Goal: Task Accomplishment & Management: Use online tool/utility

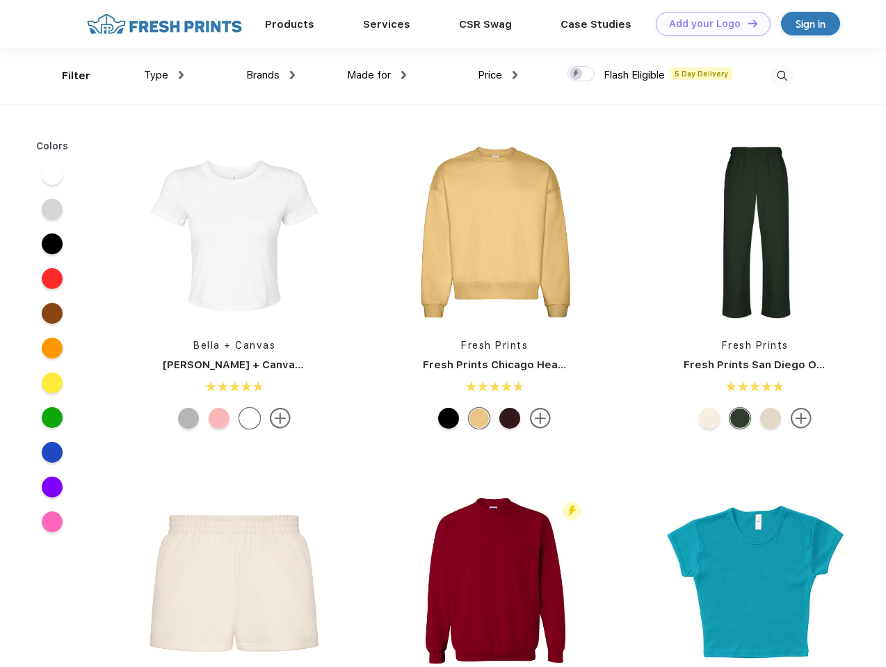
scroll to position [1, 0]
click at [708, 24] on link "Add your Logo Design Tool" at bounding box center [713, 24] width 115 height 24
click at [0, 0] on div "Design Tool" at bounding box center [0, 0] width 0 height 0
click at [746, 23] on link "Add your Logo Design Tool" at bounding box center [713, 24] width 115 height 24
click at [67, 76] on div "Filter" at bounding box center [76, 76] width 29 height 16
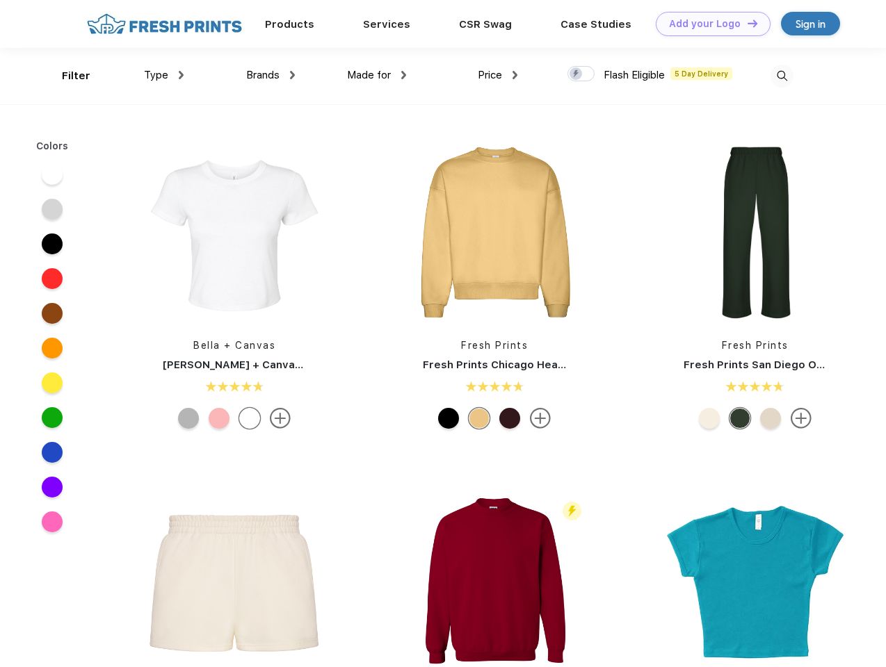
click at [164, 75] on span "Type" at bounding box center [156, 75] width 24 height 13
click at [270, 75] on span "Brands" at bounding box center [262, 75] width 33 height 13
click at [377, 75] on span "Made for" at bounding box center [369, 75] width 44 height 13
click at [498, 75] on span "Price" at bounding box center [490, 75] width 24 height 13
click at [581, 74] on div at bounding box center [580, 73] width 27 height 15
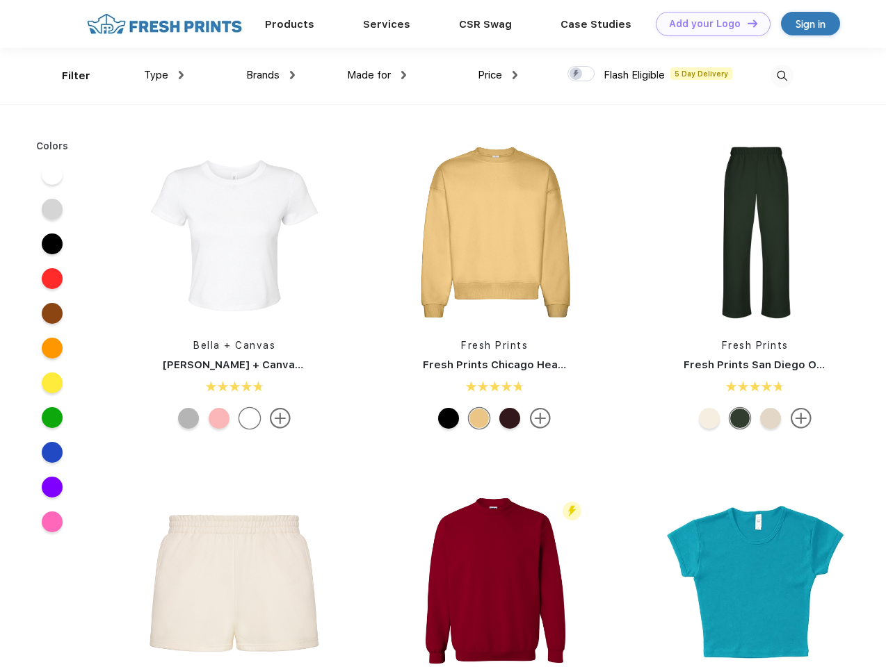
click at [576, 74] on input "checkbox" at bounding box center [571, 69] width 9 height 9
click at [781, 76] on img at bounding box center [781, 76] width 23 height 23
